Goal: Task Accomplishment & Management: Manage account settings

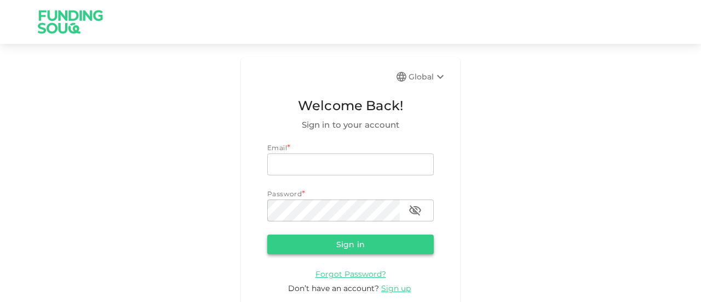
type input "[EMAIL_ADDRESS][DOMAIN_NAME]"
click at [346, 245] on button "Sign in" at bounding box center [350, 245] width 167 height 20
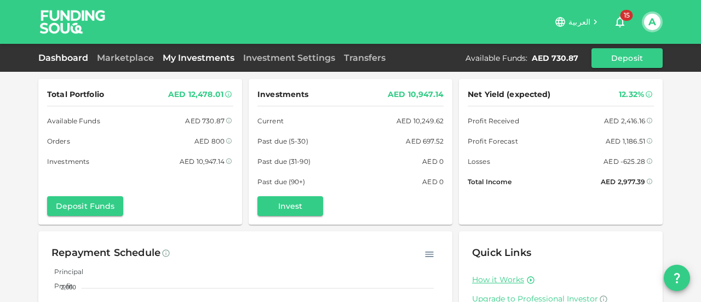
click at [185, 56] on link "My Investments" at bounding box center [198, 58] width 81 height 10
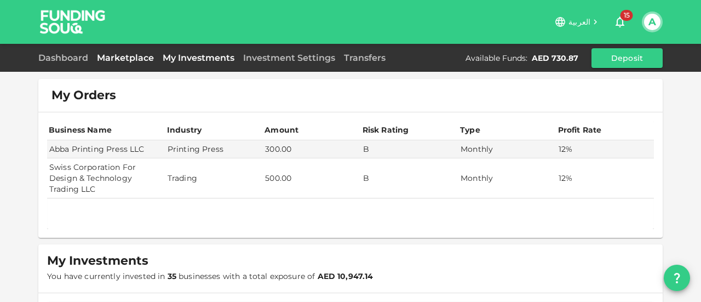
click at [133, 53] on link "Marketplace" at bounding box center [126, 58] width 66 height 10
